Goal: Task Accomplishment & Management: Use online tool/utility

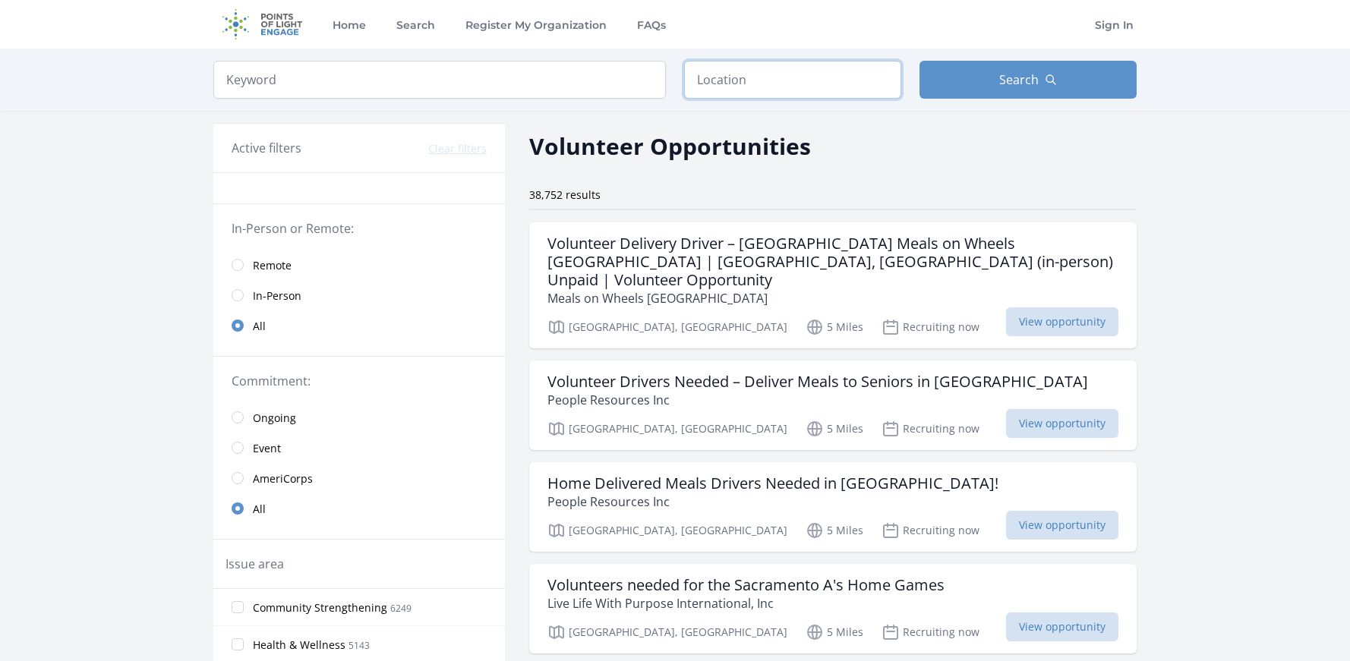
click at [723, 84] on input "text" at bounding box center [792, 80] width 217 height 38
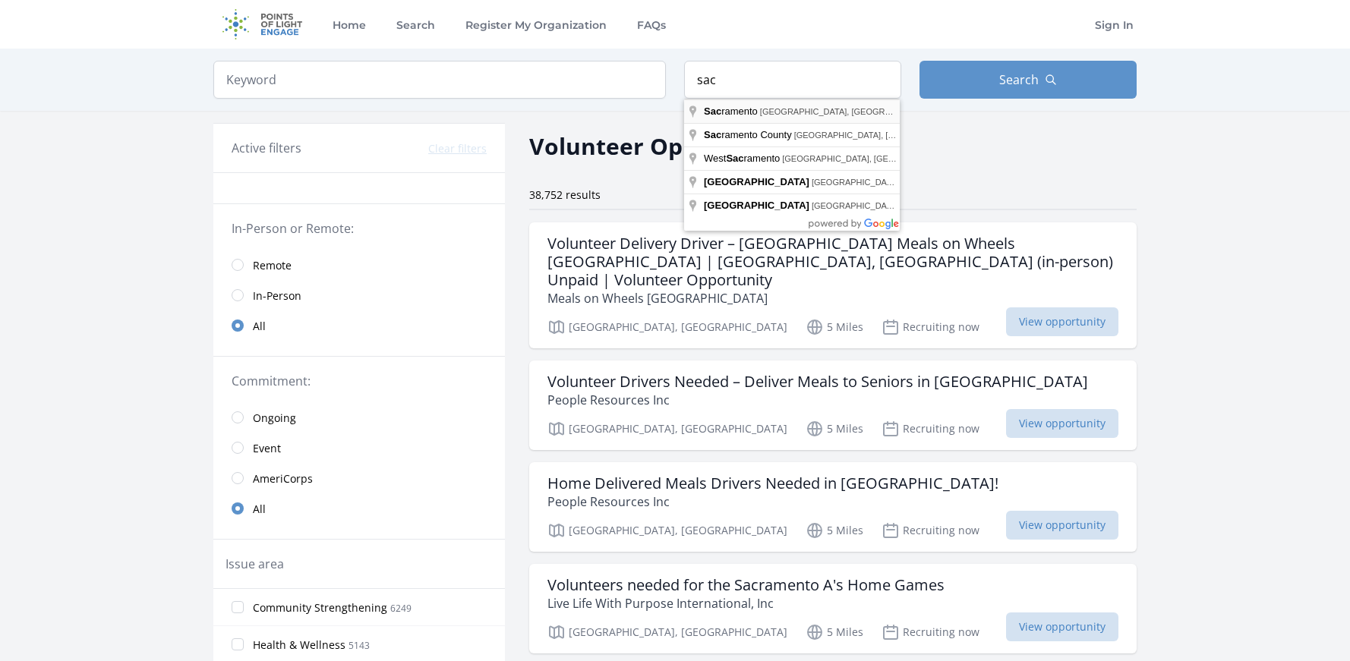
type input "Sacramento, CA, USA"
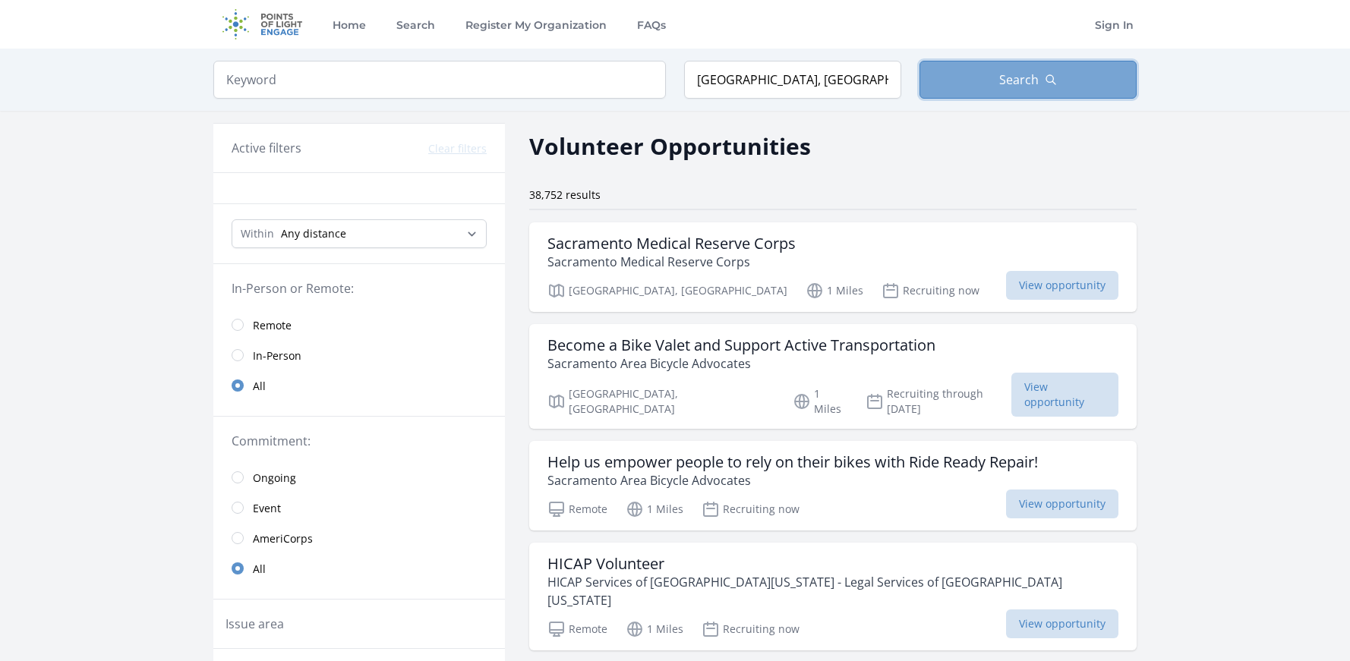
click at [1027, 80] on span "Search" at bounding box center [1018, 80] width 39 height 18
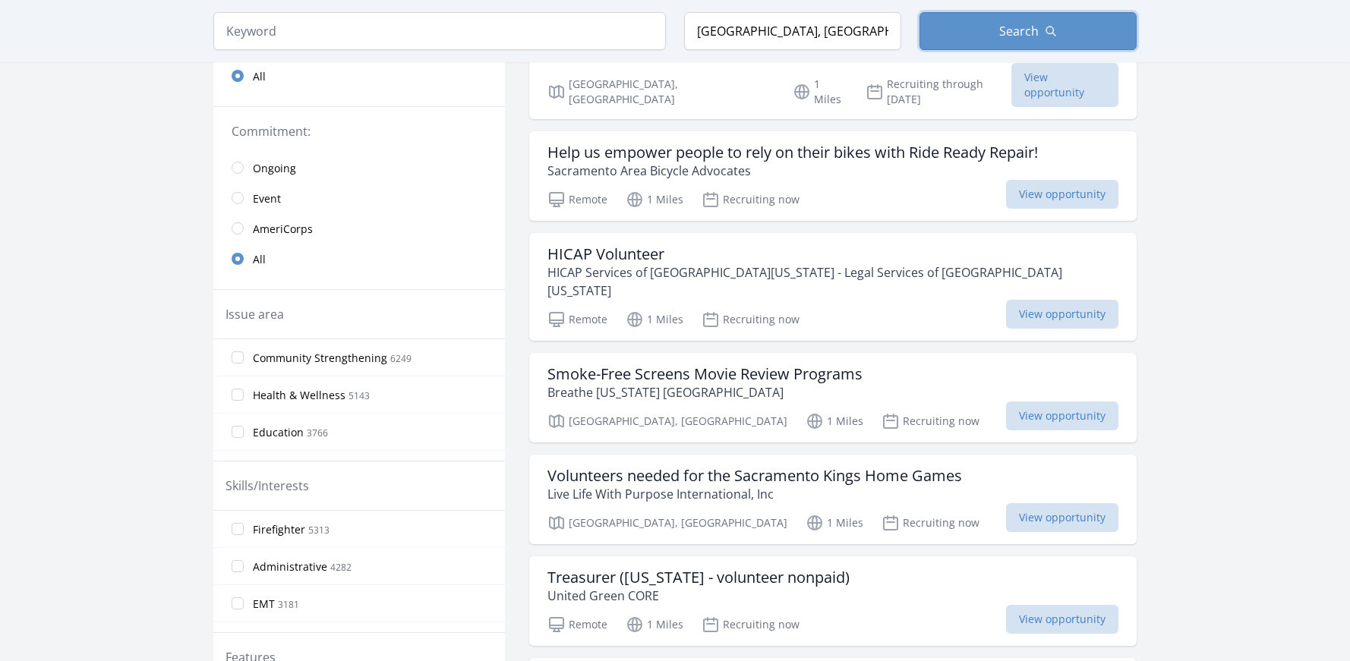
scroll to position [387, 0]
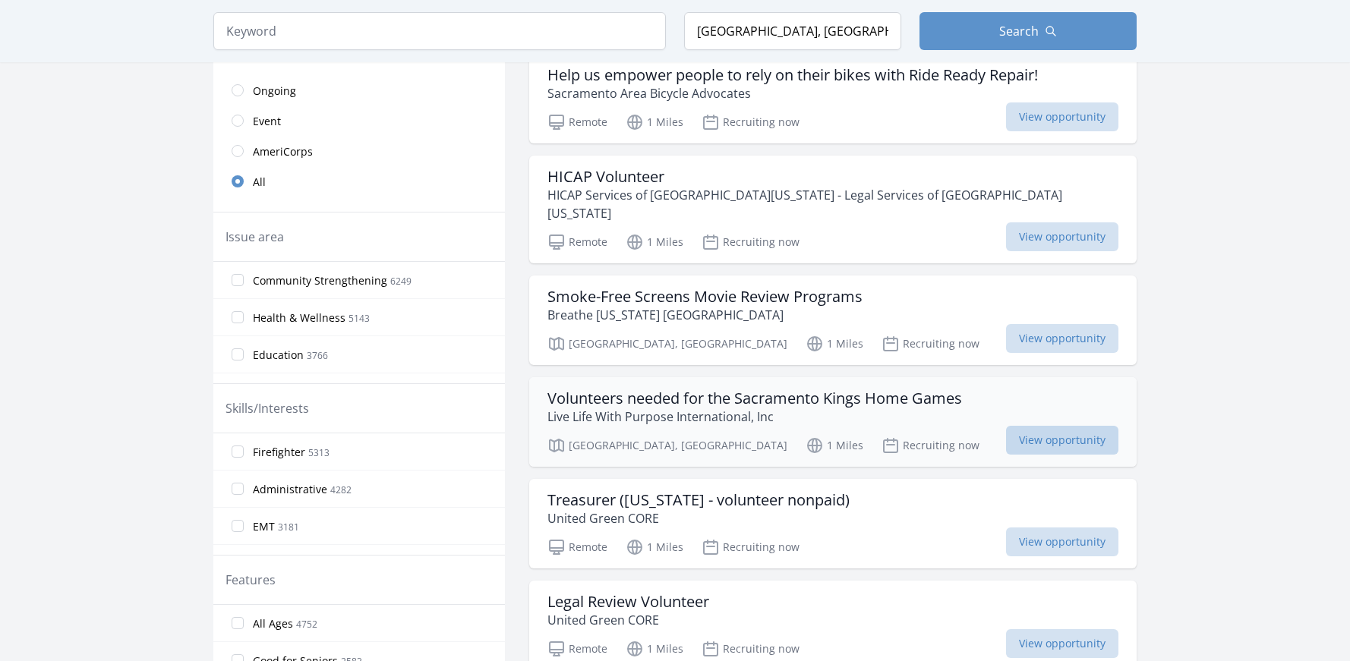
click at [1042, 426] on span "View opportunity" at bounding box center [1062, 440] width 112 height 29
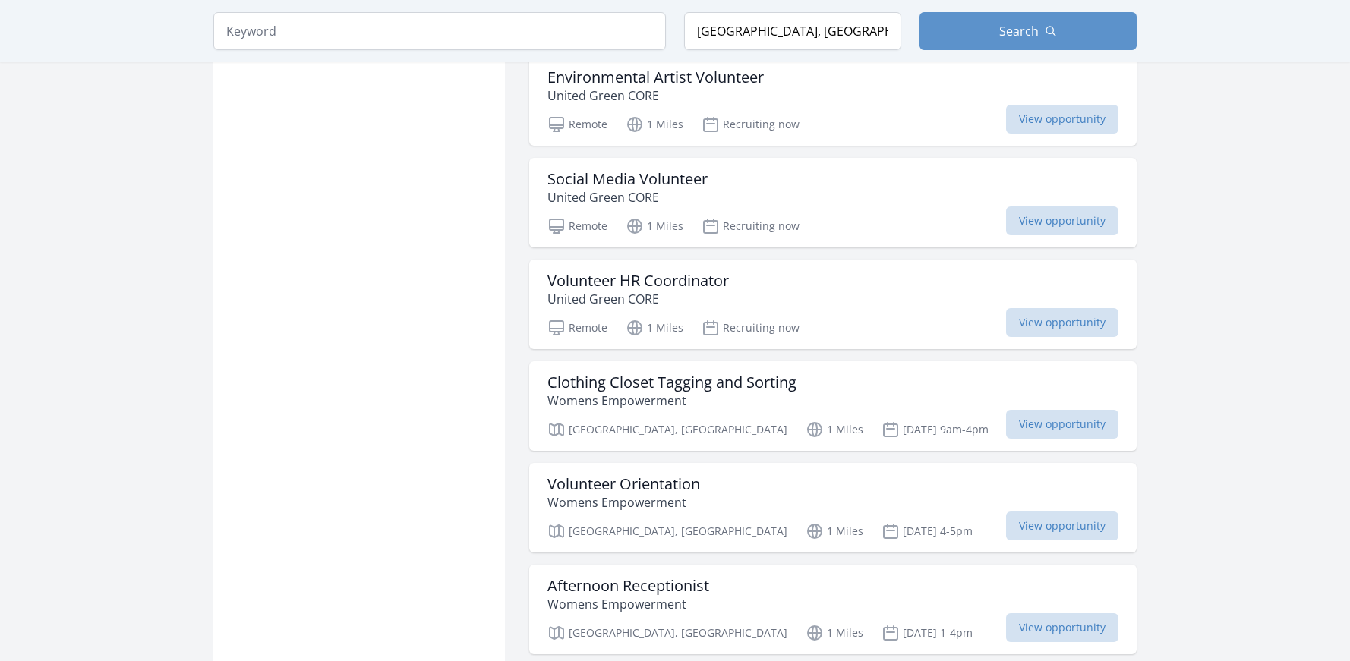
scroll to position [1162, 0]
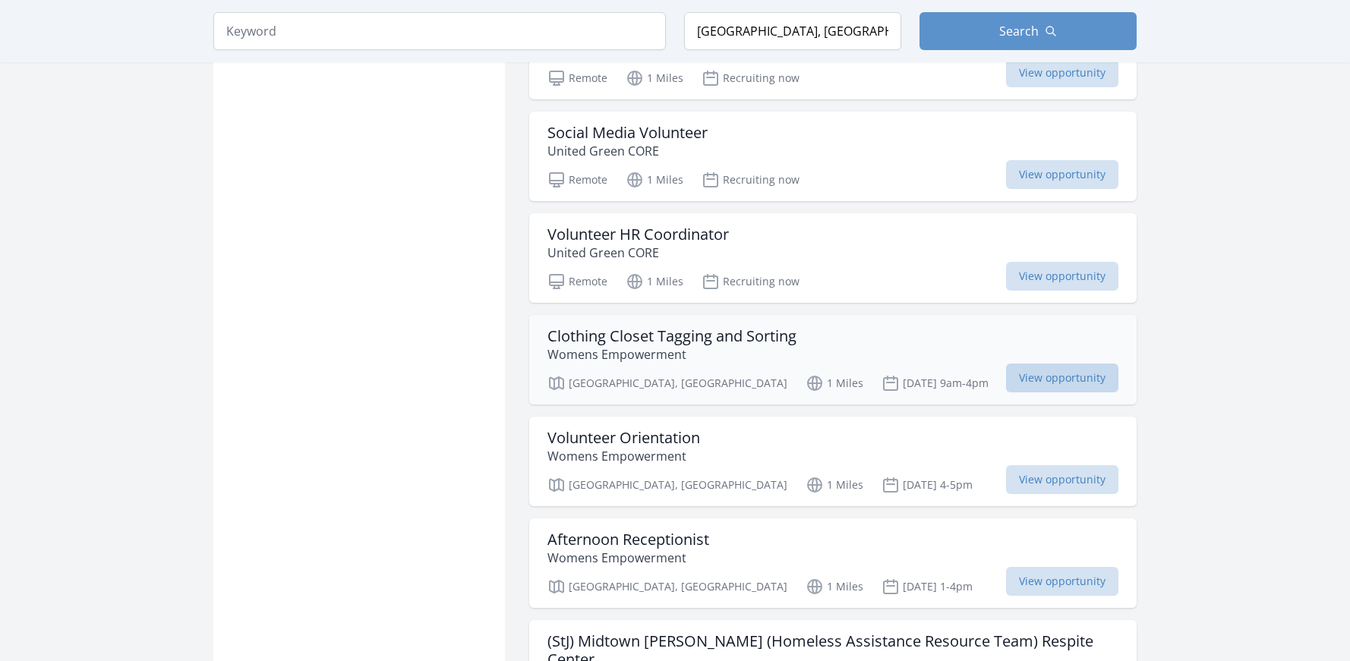
click at [1048, 364] on span "View opportunity" at bounding box center [1062, 378] width 112 height 29
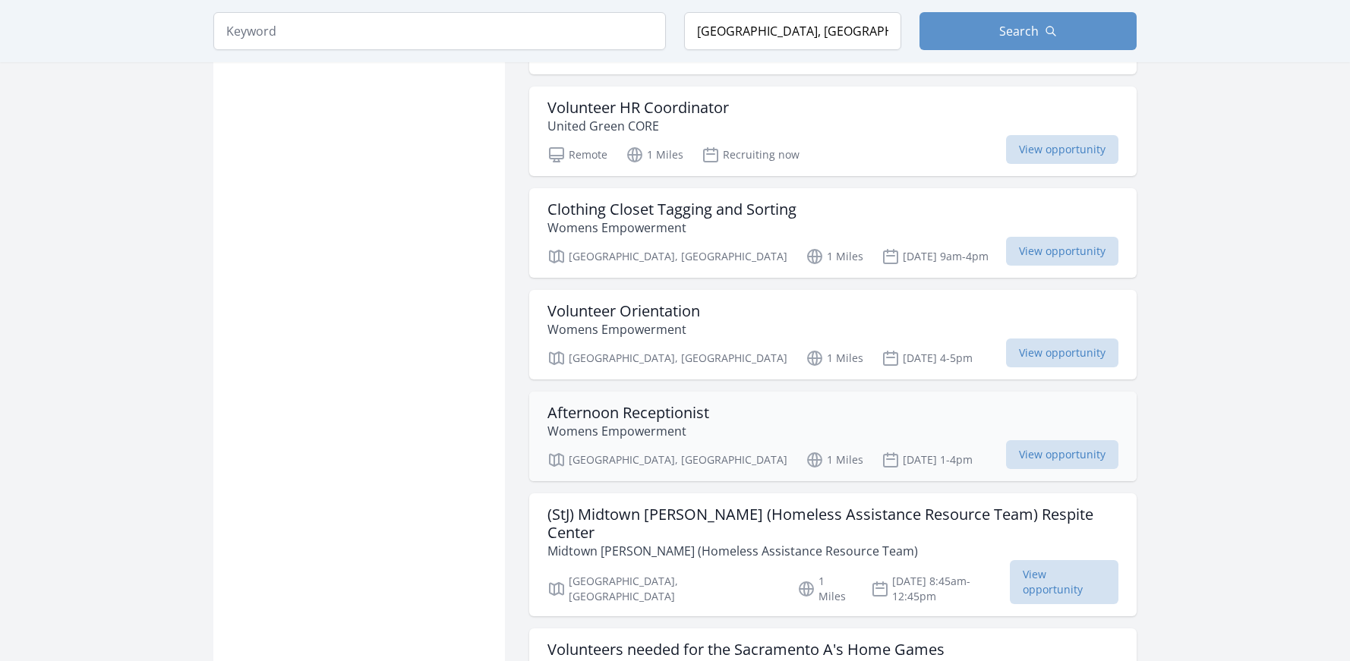
scroll to position [1316, 0]
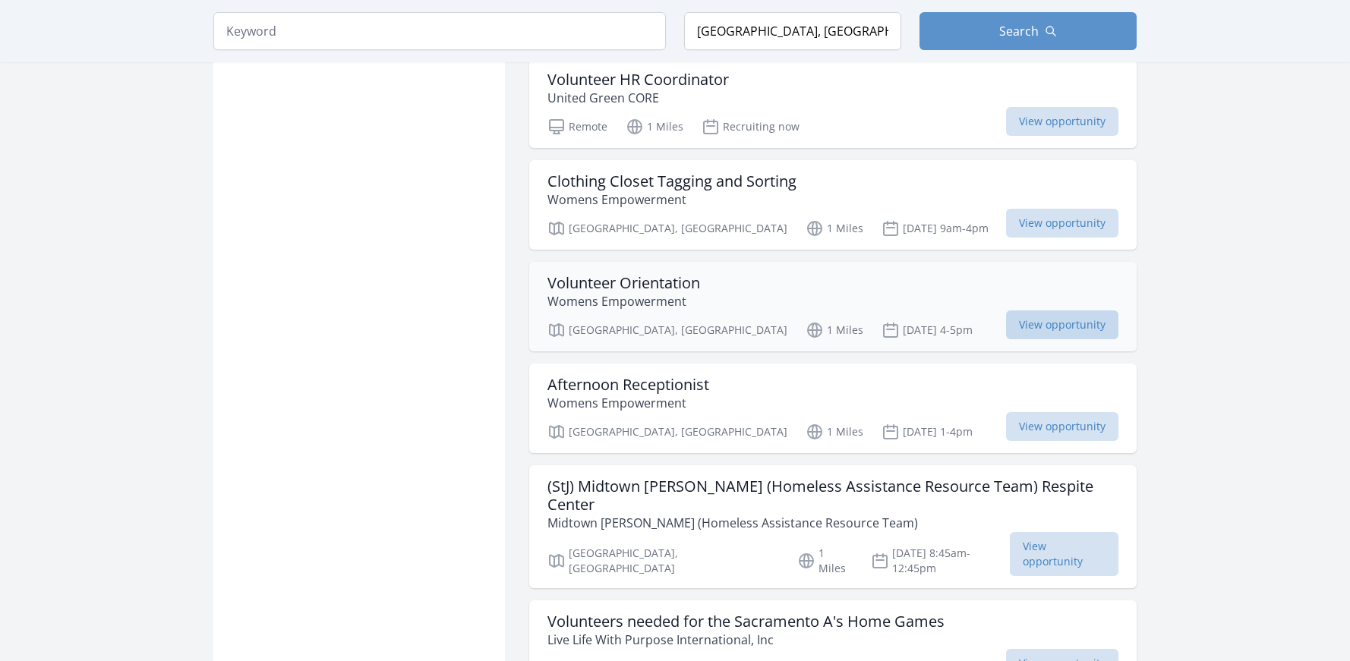
click at [1056, 310] on span "View opportunity" at bounding box center [1062, 324] width 112 height 29
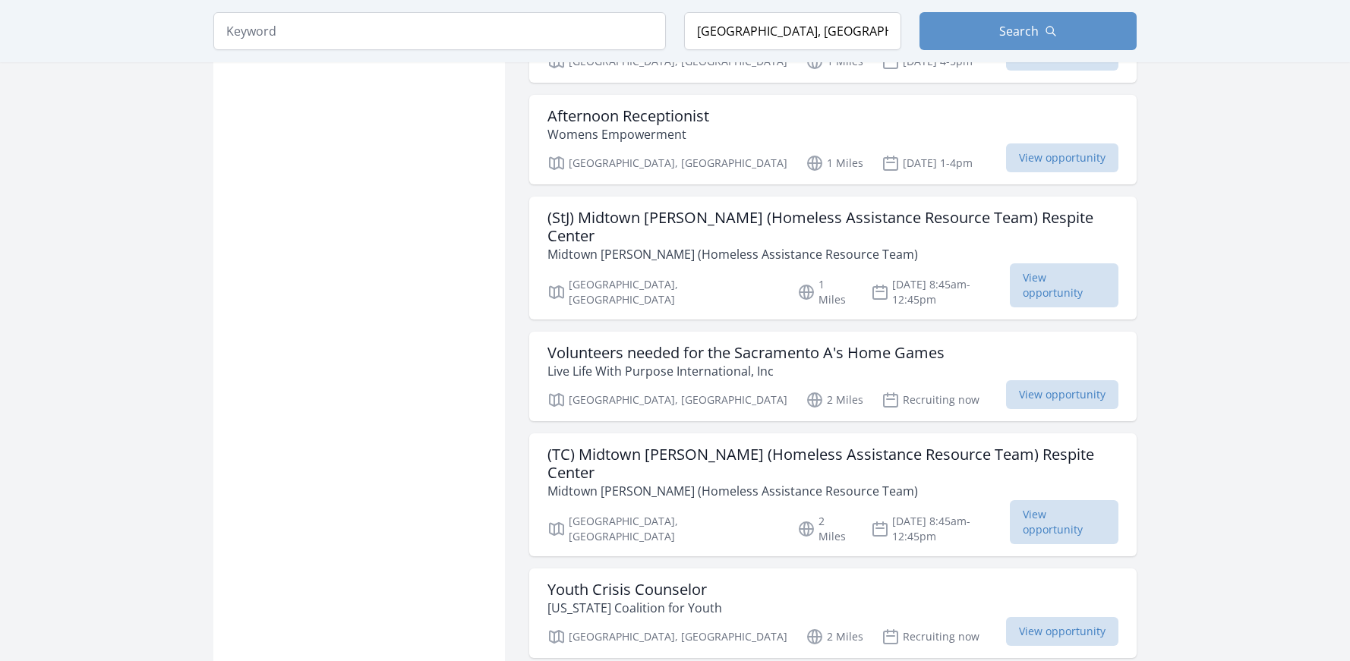
scroll to position [1626, 0]
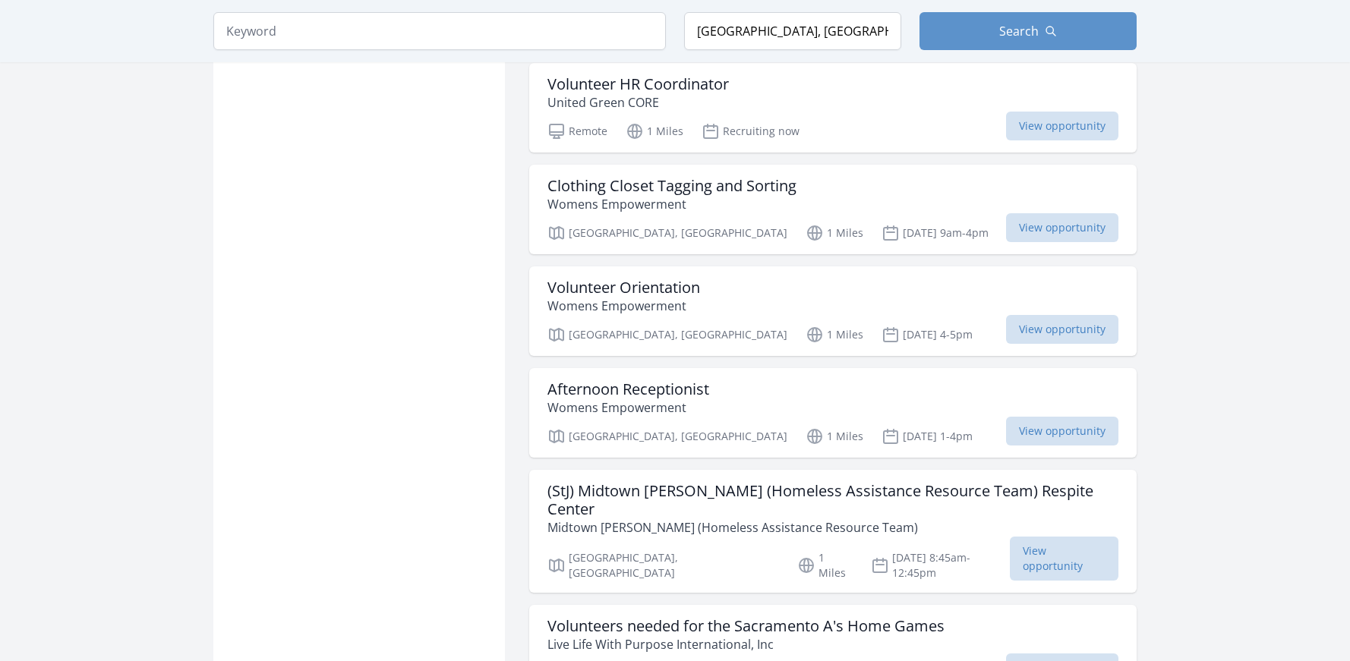
scroll to position [1239, 0]
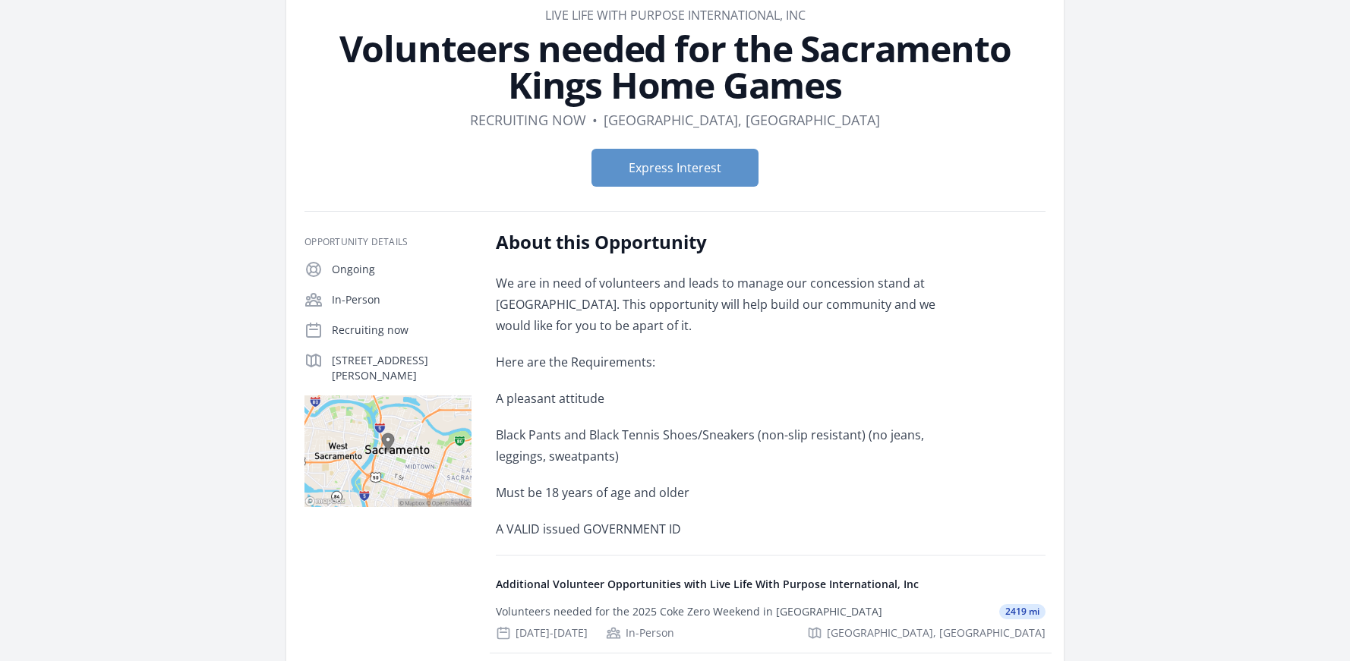
scroll to position [77, 0]
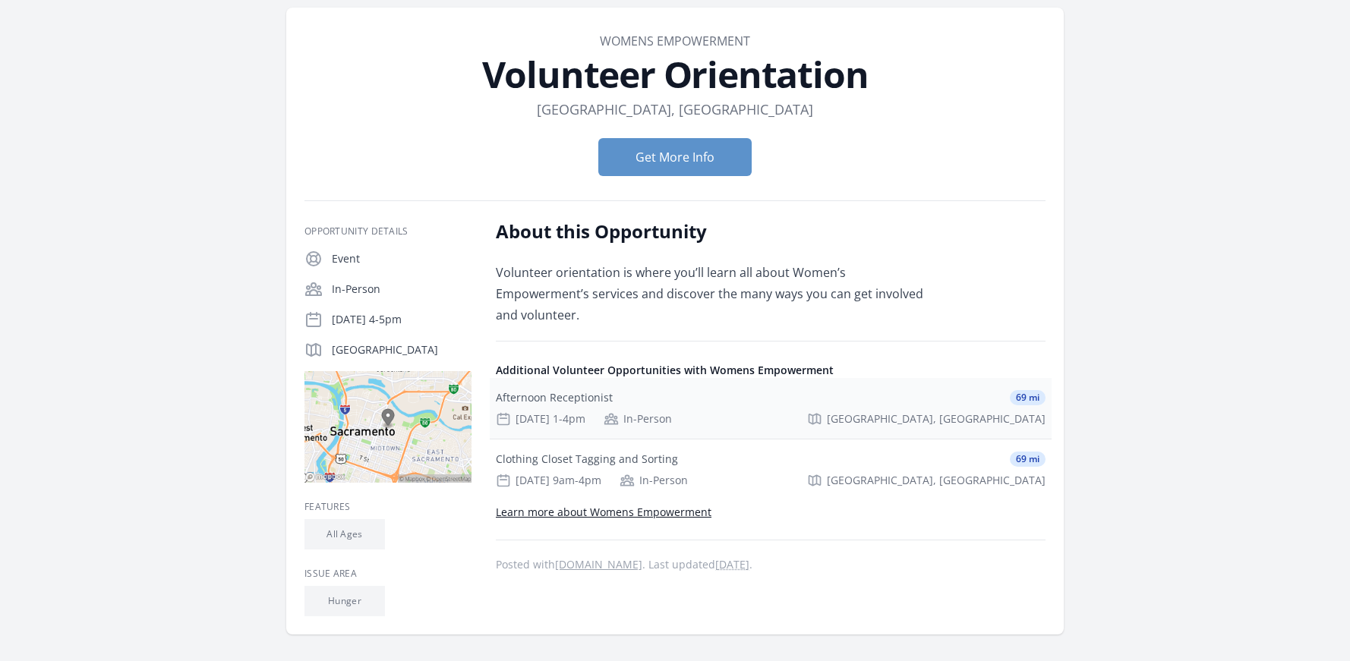
scroll to position [155, 0]
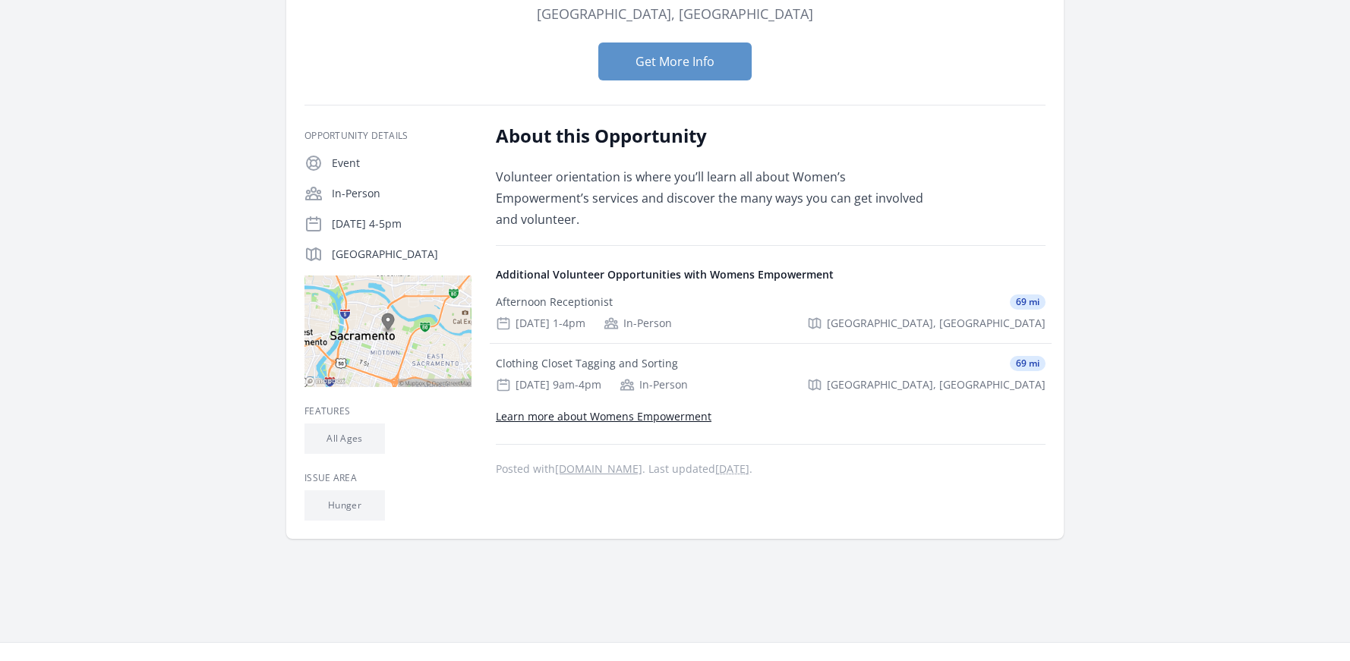
click at [659, 409] on link "Learn more about Womens Empowerment" at bounding box center [604, 416] width 216 height 14
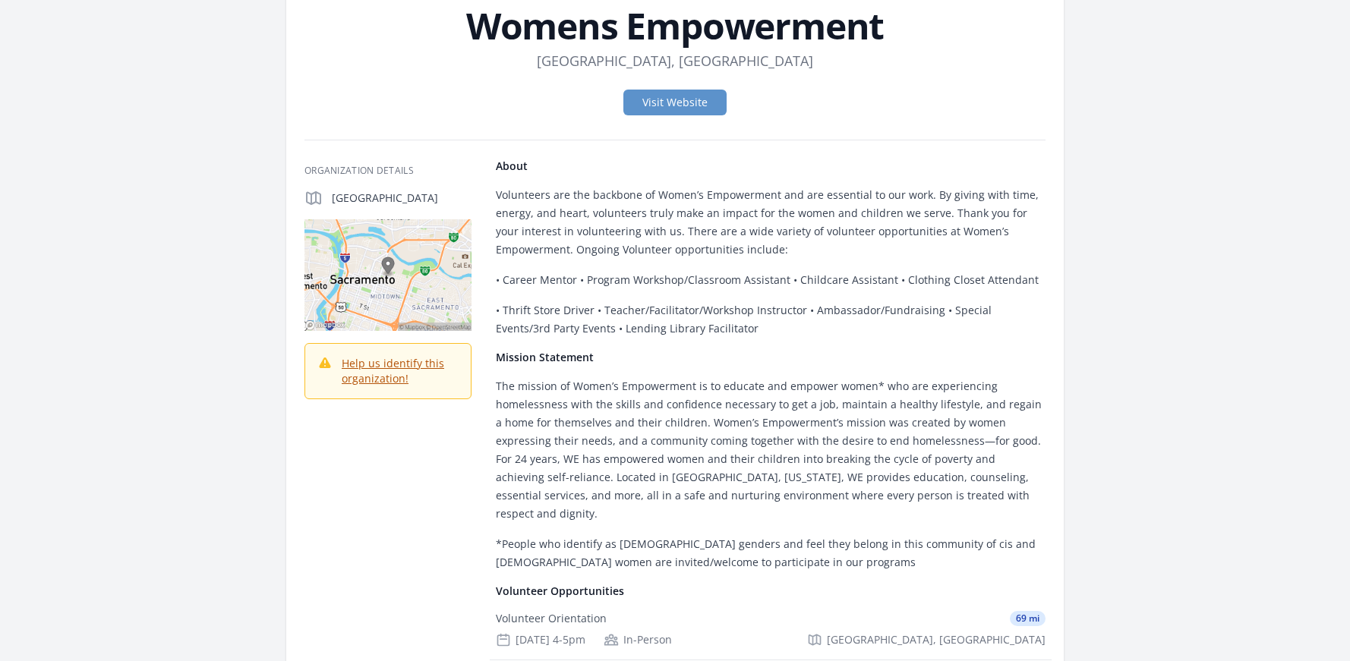
scroll to position [77, 0]
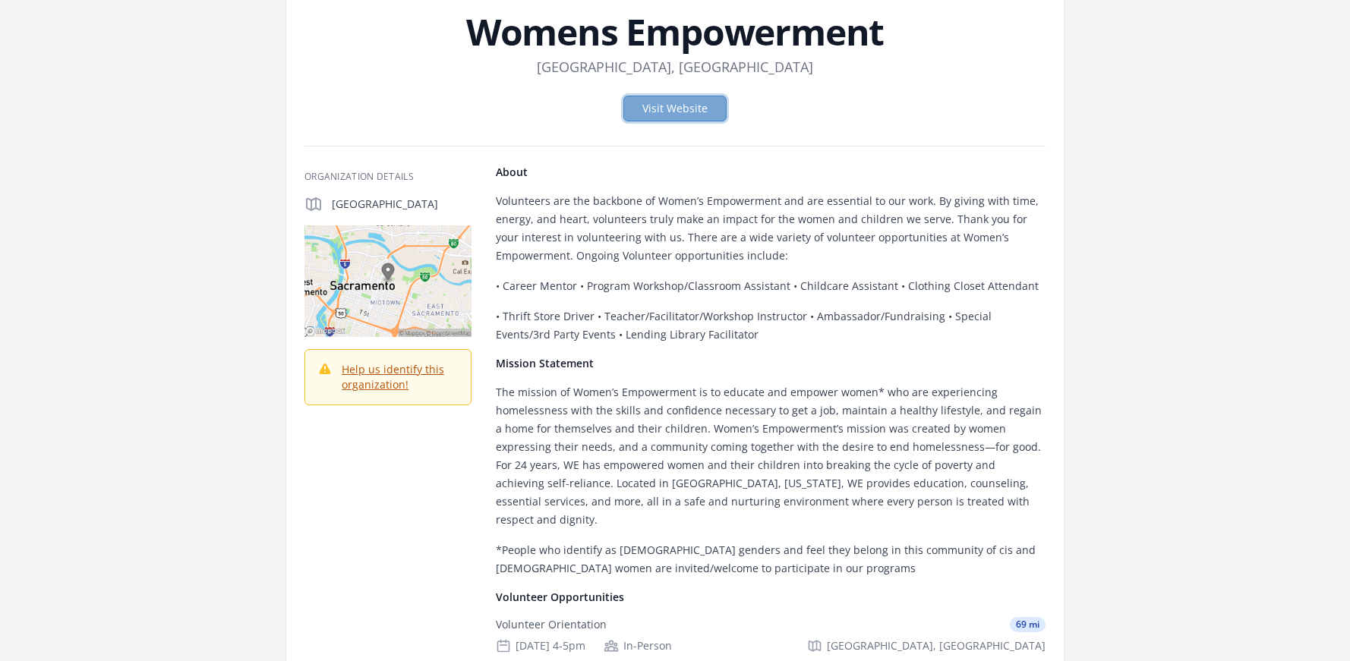
click at [657, 107] on link "Visit Website" at bounding box center [674, 109] width 103 height 26
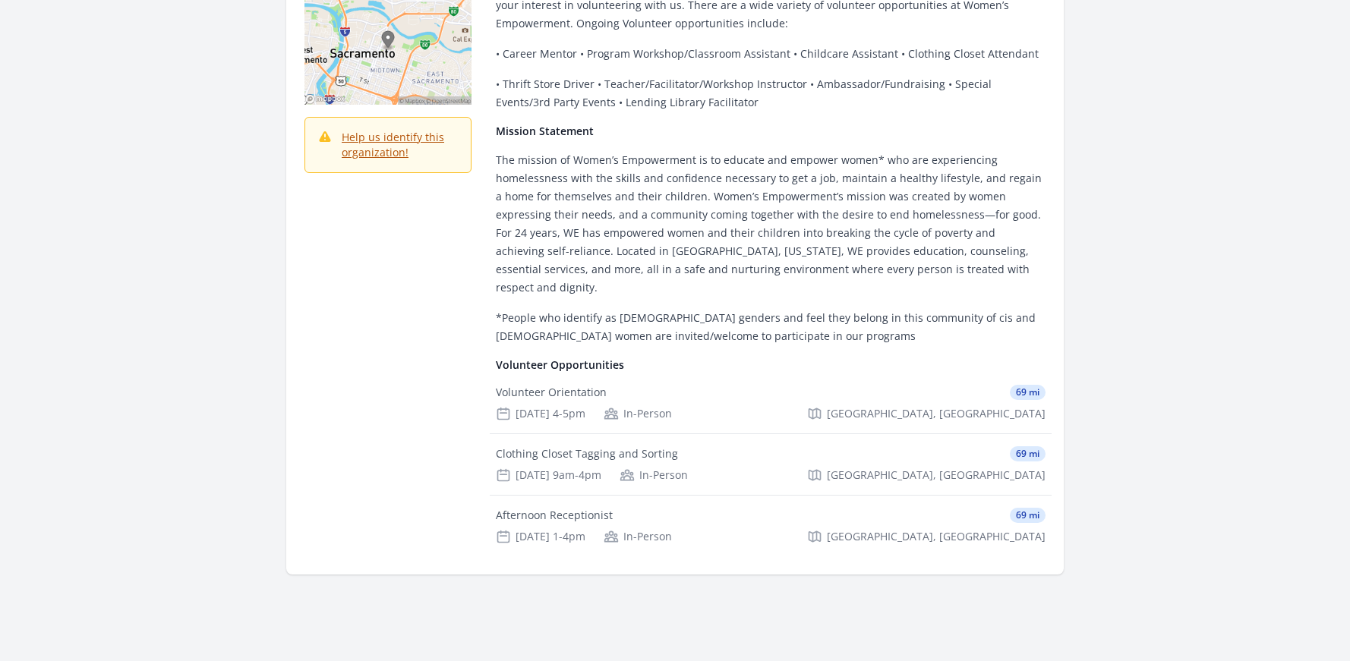
scroll to position [0, 0]
